Goal: Find specific page/section: Find specific page/section

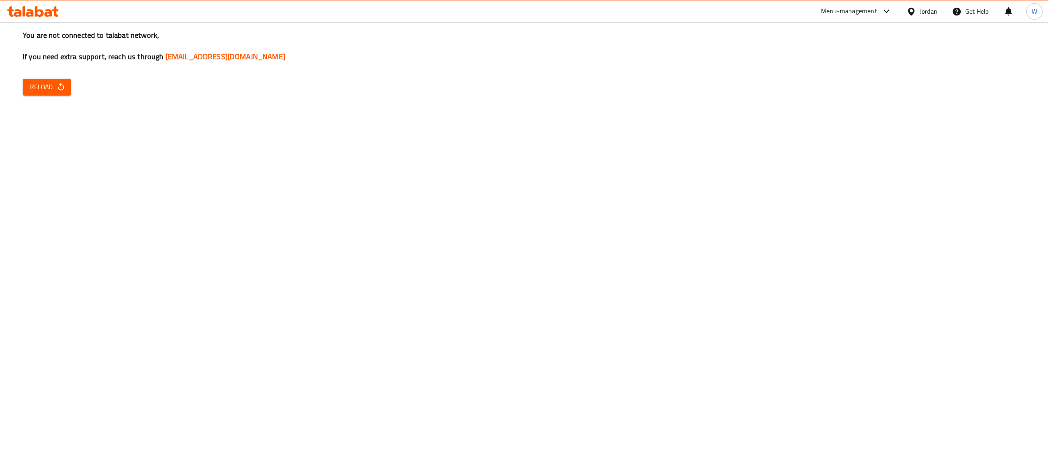
click at [49, 87] on span "Reload" at bounding box center [47, 86] width 34 height 11
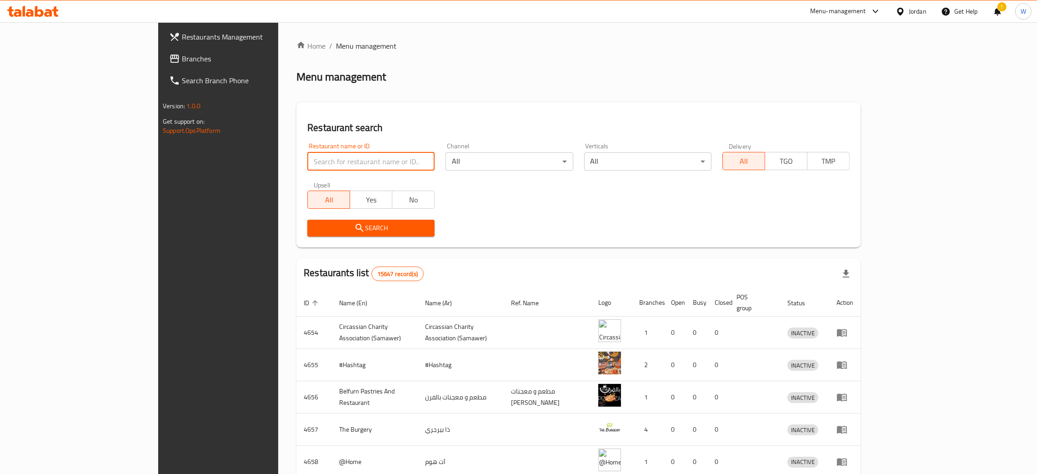
click at [307, 160] on input "search" at bounding box center [370, 161] width 127 height 18
type input "musica"
click button "Search" at bounding box center [370, 228] width 127 height 17
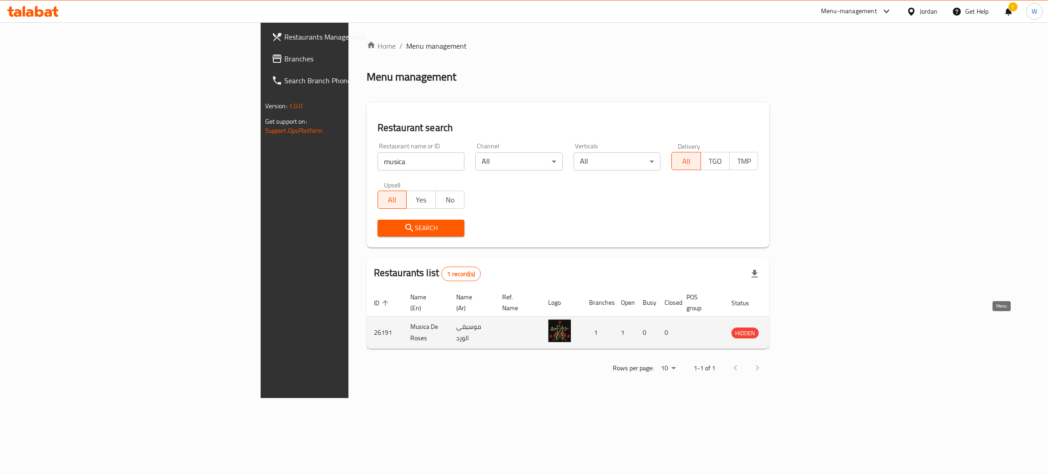
click at [789, 329] on icon "enhanced table" at bounding box center [784, 333] width 10 height 8
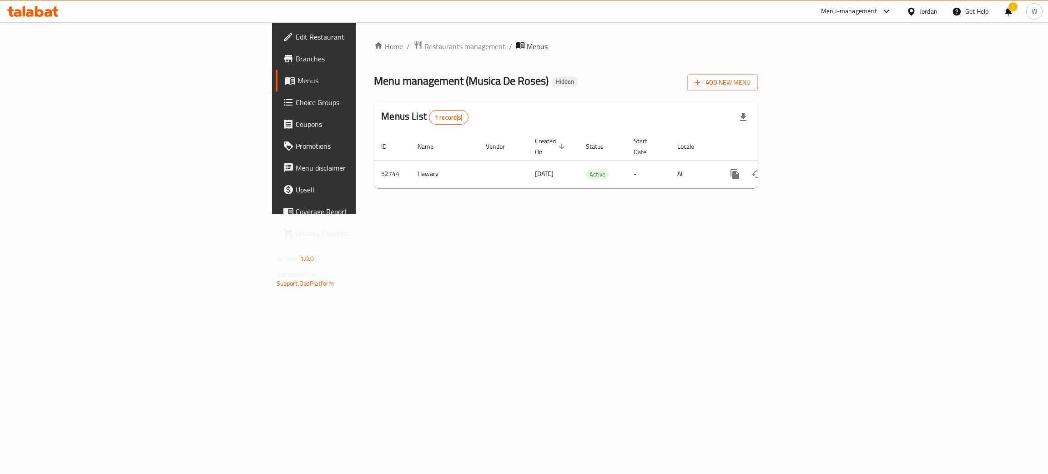
click at [296, 61] on span "Branches" at bounding box center [368, 58] width 144 height 11
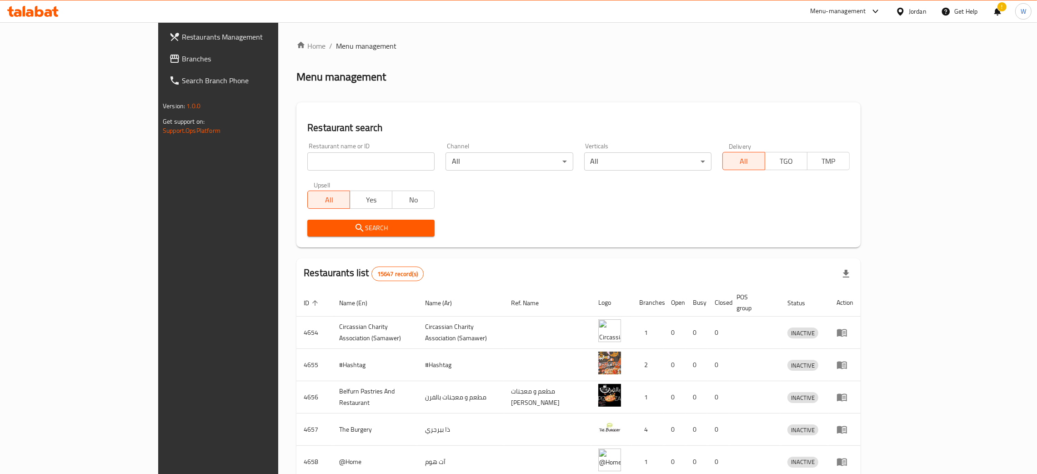
click at [307, 162] on input "search" at bounding box center [370, 161] width 127 height 18
click button "Search" at bounding box center [370, 228] width 127 height 17
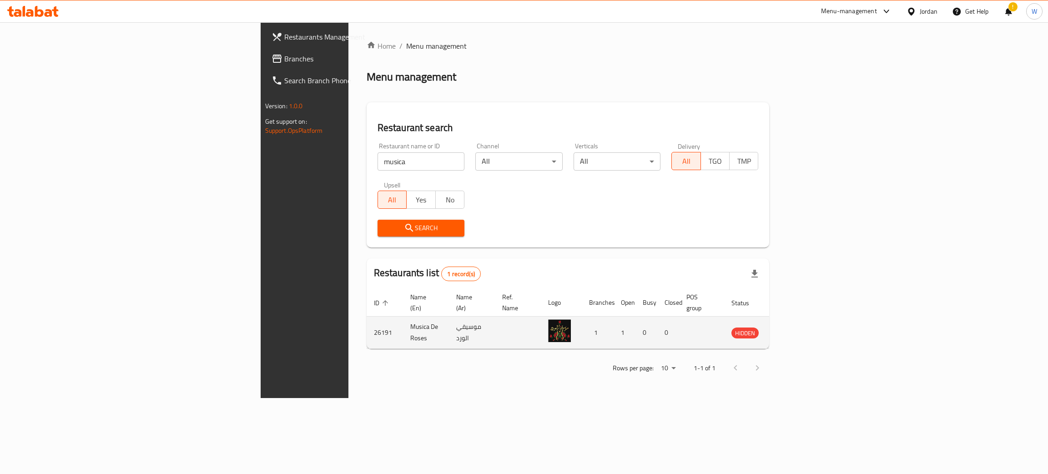
click at [367, 324] on td "26191" at bounding box center [385, 332] width 36 height 32
copy td "26191"
click at [403, 319] on td "Musica De Roses" at bounding box center [426, 332] width 46 height 32
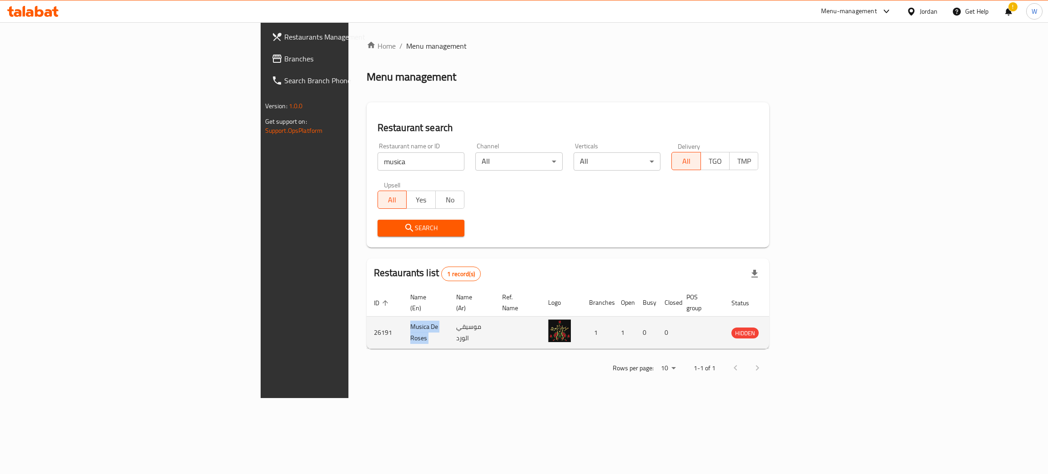
click at [403, 319] on td "Musica De Roses" at bounding box center [426, 332] width 46 height 32
copy td "Musica De Roses"
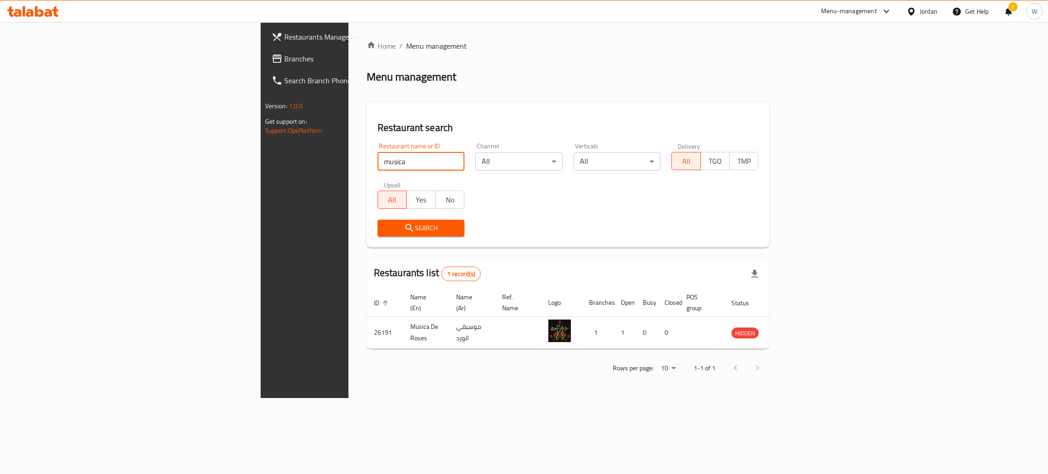
drag, startPoint x: 281, startPoint y: 154, endPoint x: 0, endPoint y: 171, distance: 282.0
click at [261, 171] on div "Restaurants Management Branches Search Branch Phone Version: 1.0.0 Get support …" at bounding box center [524, 210] width 527 height 376
click button "Search" at bounding box center [420, 228] width 87 height 17
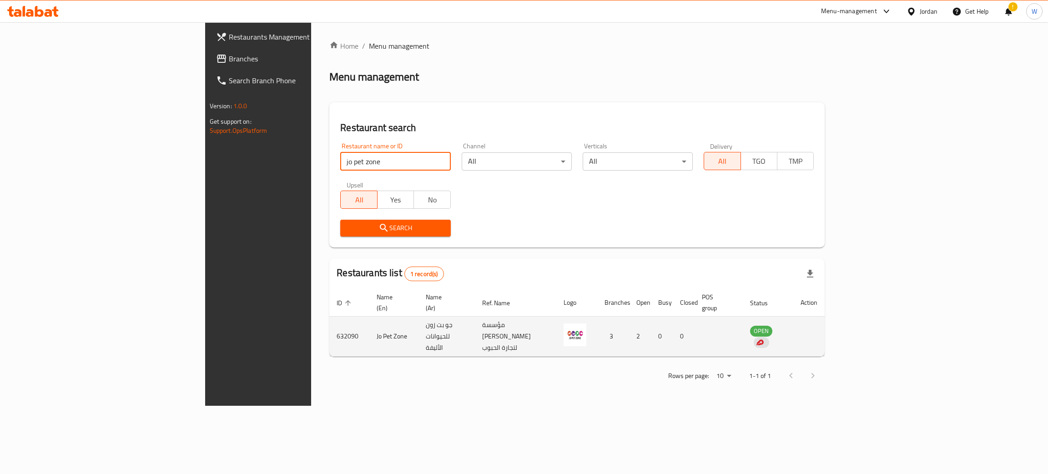
click at [329, 322] on td "632090" at bounding box center [349, 336] width 40 height 40
copy td "632090"
click at [369, 324] on td "Jo Pet Zone" at bounding box center [393, 336] width 49 height 40
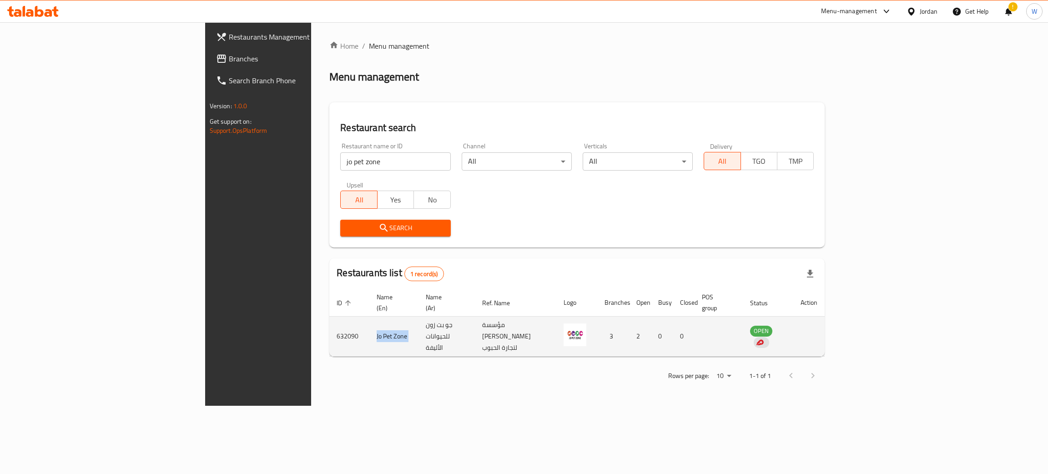
click at [369, 324] on td "Jo Pet Zone" at bounding box center [393, 336] width 49 height 40
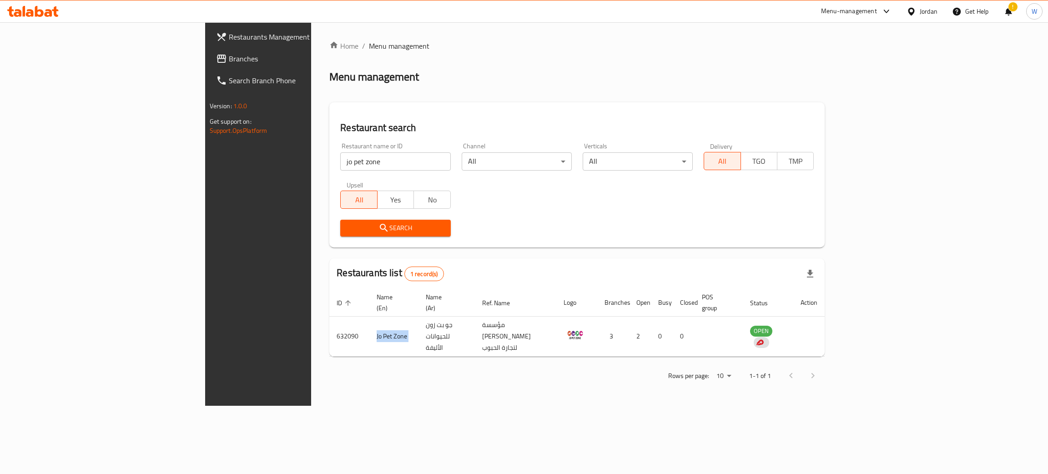
copy td "Jo Pet Zone"
drag, startPoint x: 69, startPoint y: 184, endPoint x: 1, endPoint y: 181, distance: 67.4
click at [205, 184] on div "Restaurants Management Branches Search Branch Phone Version: 1.0.0 Get support …" at bounding box center [524, 213] width 638 height 383
type input "r"
click button "Search" at bounding box center [395, 228] width 110 height 17
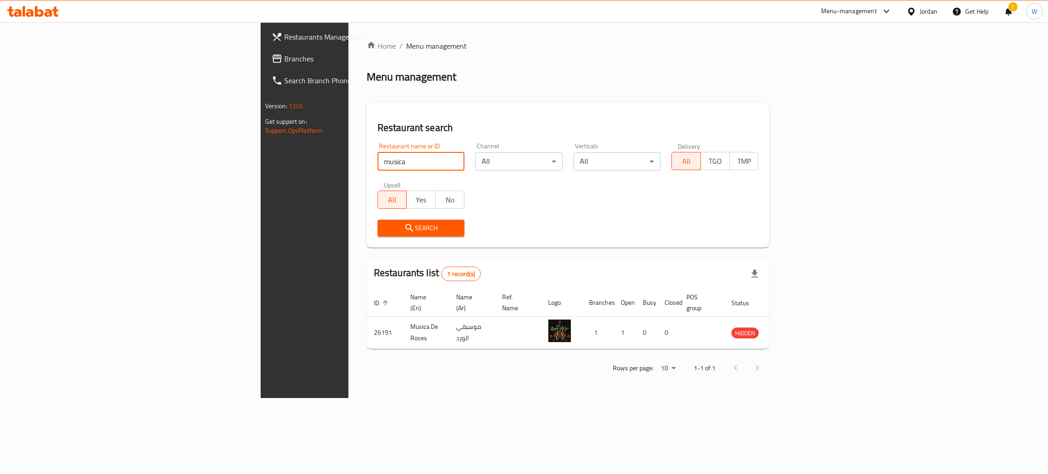
drag, startPoint x: 239, startPoint y: 162, endPoint x: 44, endPoint y: 166, distance: 195.1
click at [261, 166] on div "Restaurants Management Branches Search Branch Phone Version: 1.0.0 Get support …" at bounding box center [524, 210] width 527 height 376
type input "bonzia"
click at [385, 228] on span "Search" at bounding box center [421, 227] width 72 height 11
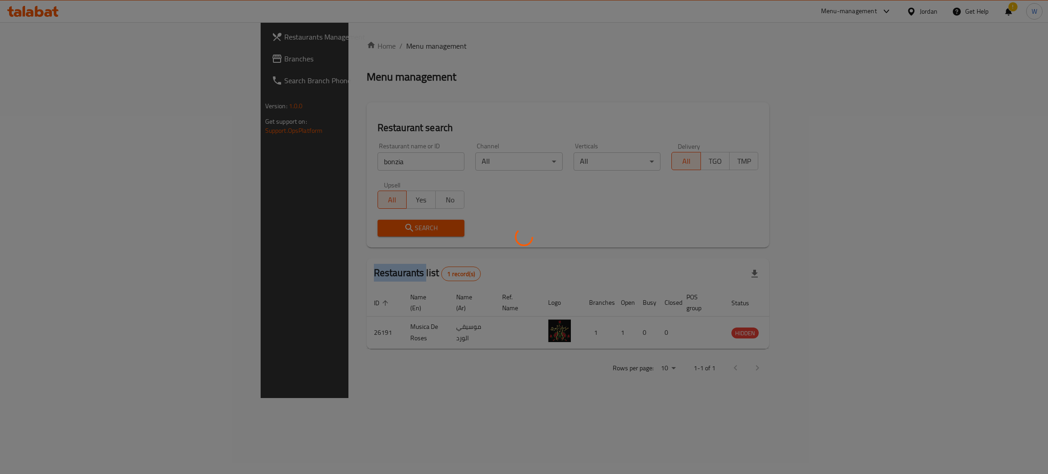
click at [327, 227] on div at bounding box center [524, 237] width 1048 height 474
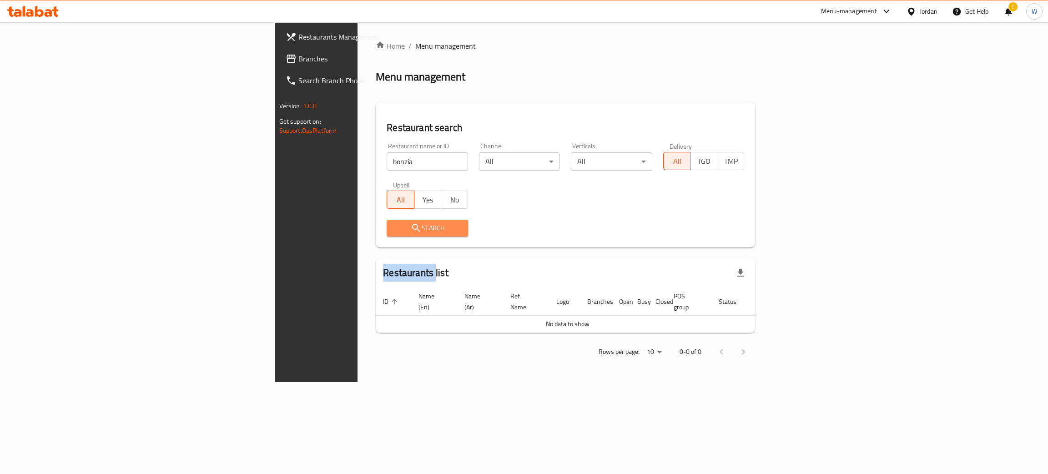
click at [394, 230] on span "Search" at bounding box center [427, 227] width 67 height 11
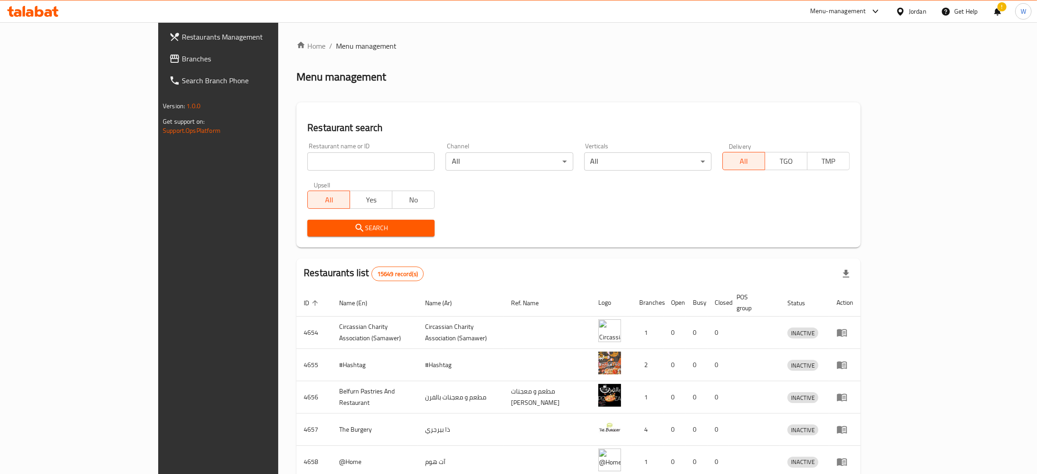
click at [307, 160] on input "search" at bounding box center [370, 161] width 127 height 18
type input "bonzia"
click at [319, 223] on span "Search" at bounding box center [371, 227] width 113 height 11
click at [307, 161] on input "search" at bounding box center [370, 161] width 127 height 18
type input "bonzia"
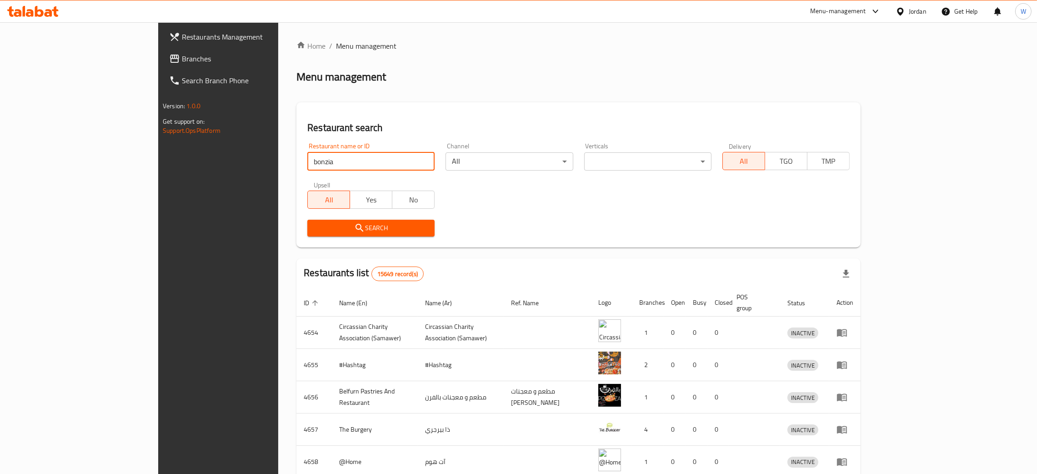
click button "Search" at bounding box center [370, 228] width 127 height 17
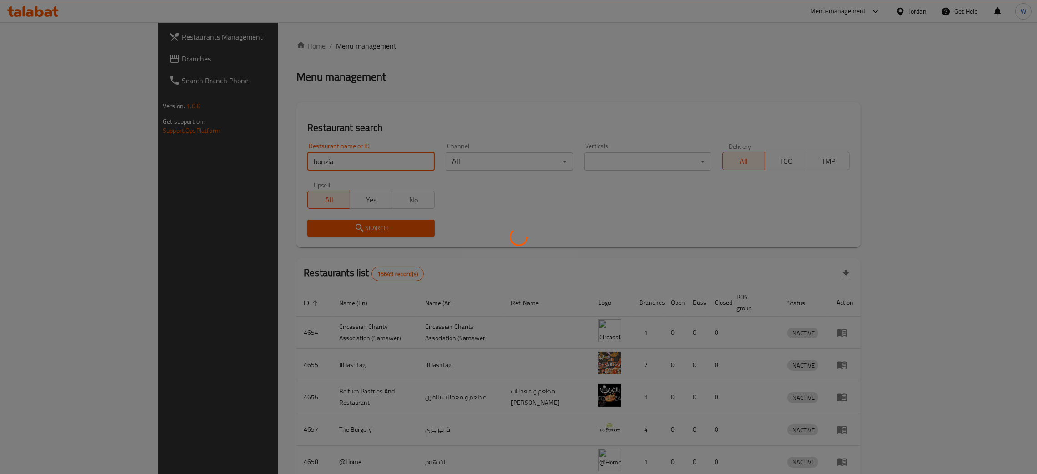
click at [489, 83] on div at bounding box center [518, 237] width 1037 height 474
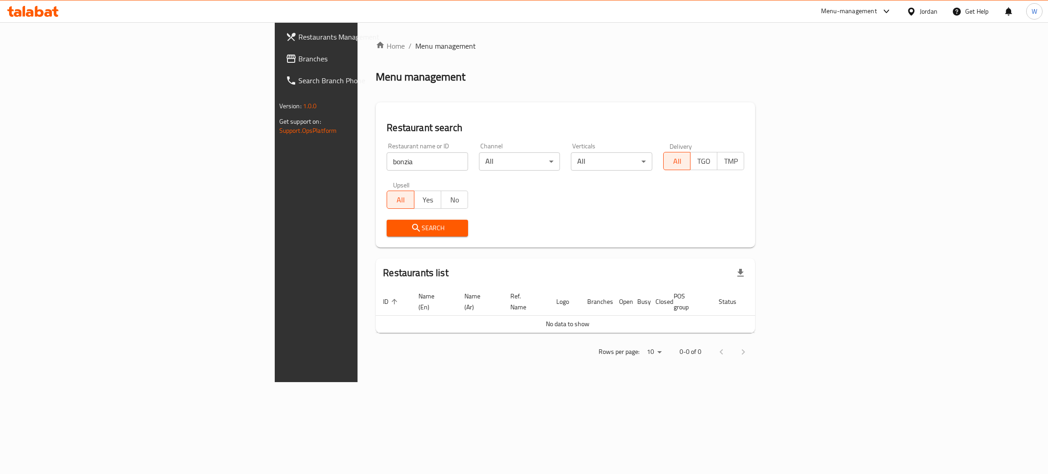
click at [298, 31] on span "Restaurants Management" at bounding box center [370, 36] width 144 height 11
